Goal: Find specific page/section: Find specific page/section

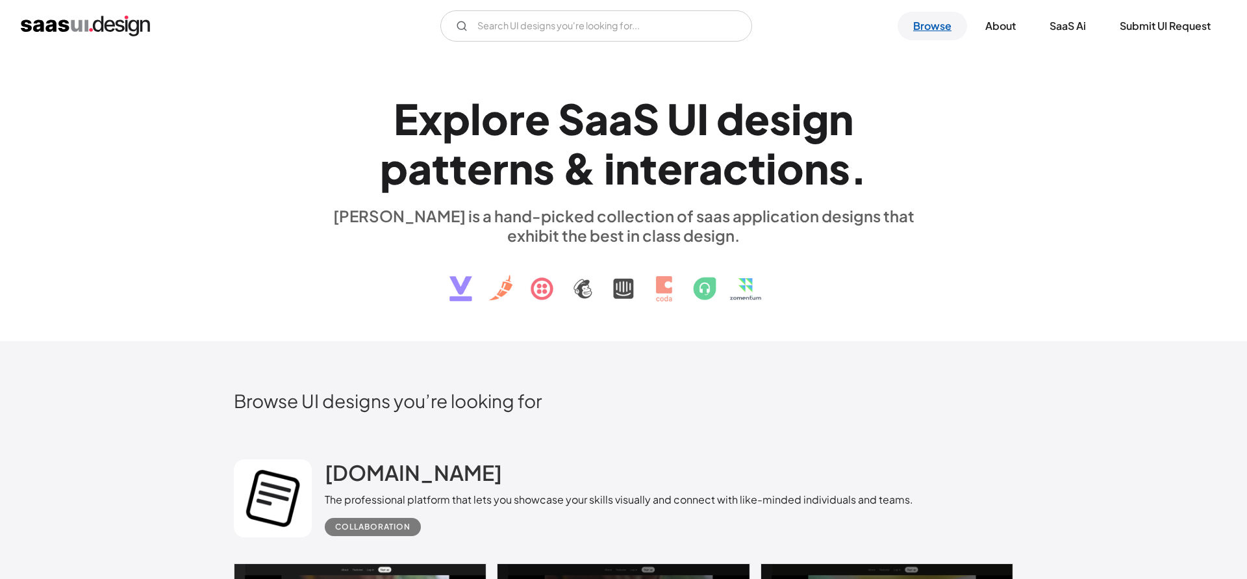
click at [925, 19] on link "Browse" at bounding box center [932, 26] width 69 height 29
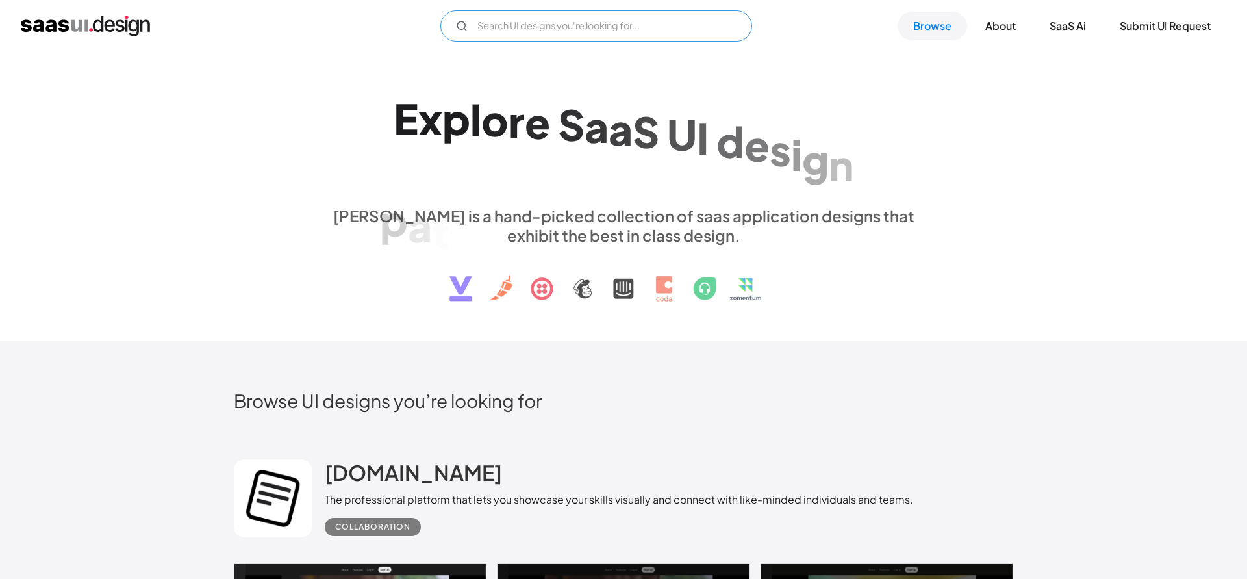
click at [559, 35] on input "Email Form" at bounding box center [596, 25] width 312 height 31
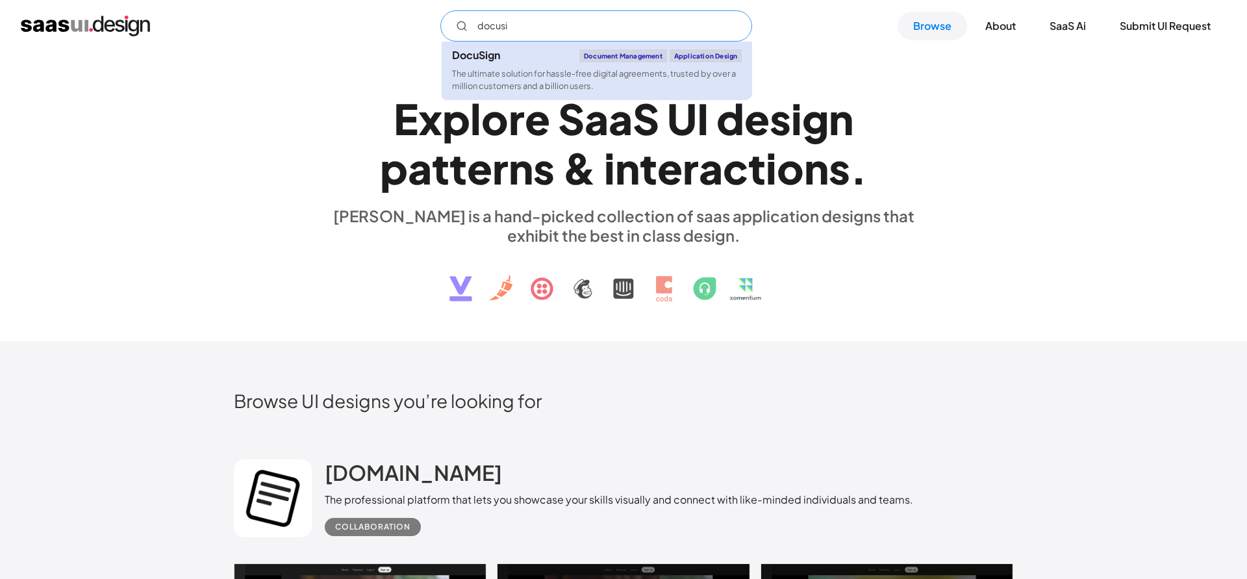
click at [489, 66] on link "DocuSign Document Management Application Design The ultimate solution for hassl…" at bounding box center [597, 71] width 310 height 58
type input "docusi"
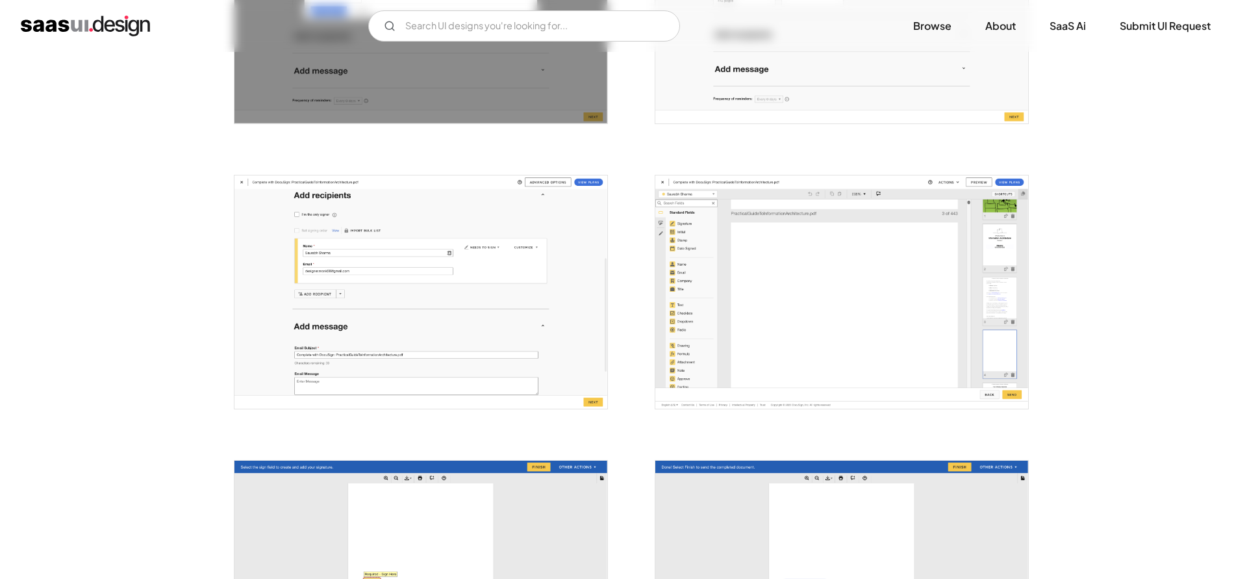
scroll to position [1608, 0]
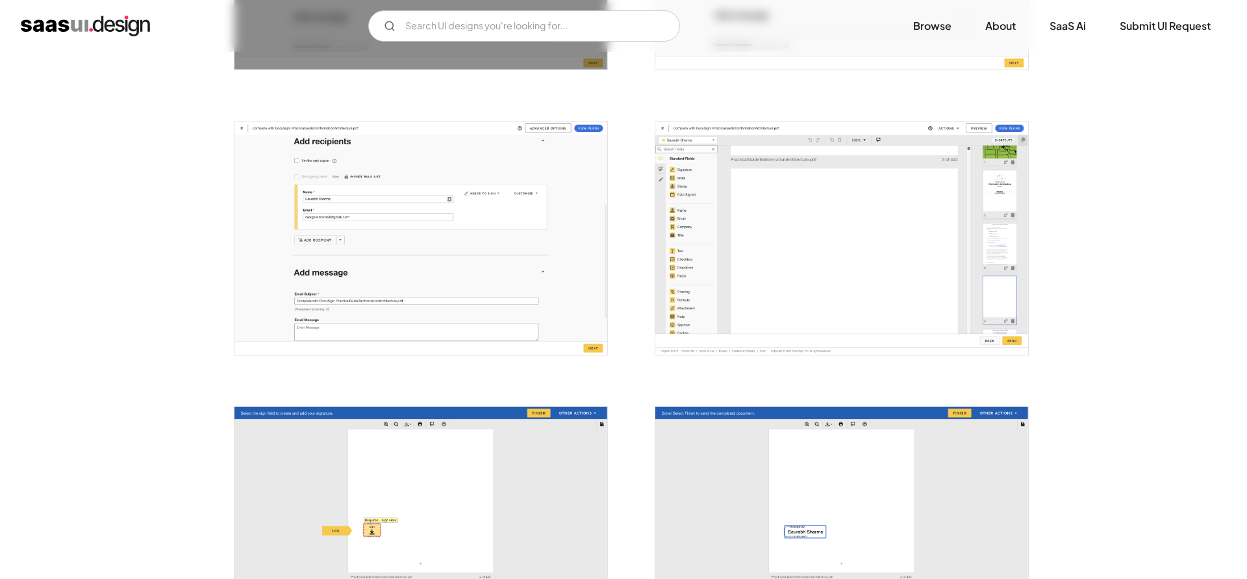
click at [774, 240] on img "open lightbox" at bounding box center [841, 237] width 373 height 233
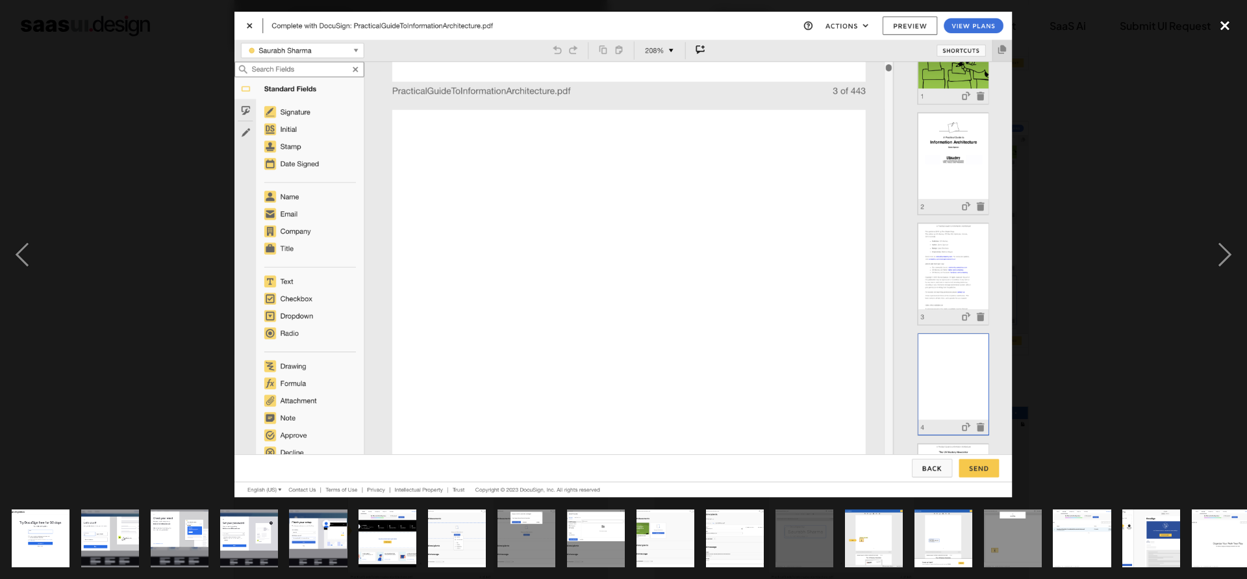
click at [1229, 18] on div "close lightbox" at bounding box center [1225, 26] width 44 height 29
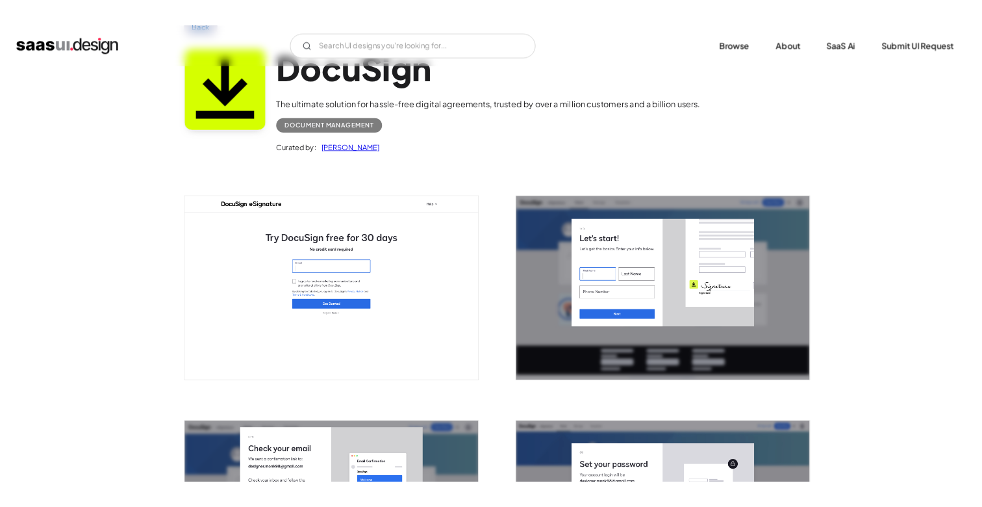
scroll to position [0, 0]
